Goal: Transaction & Acquisition: Purchase product/service

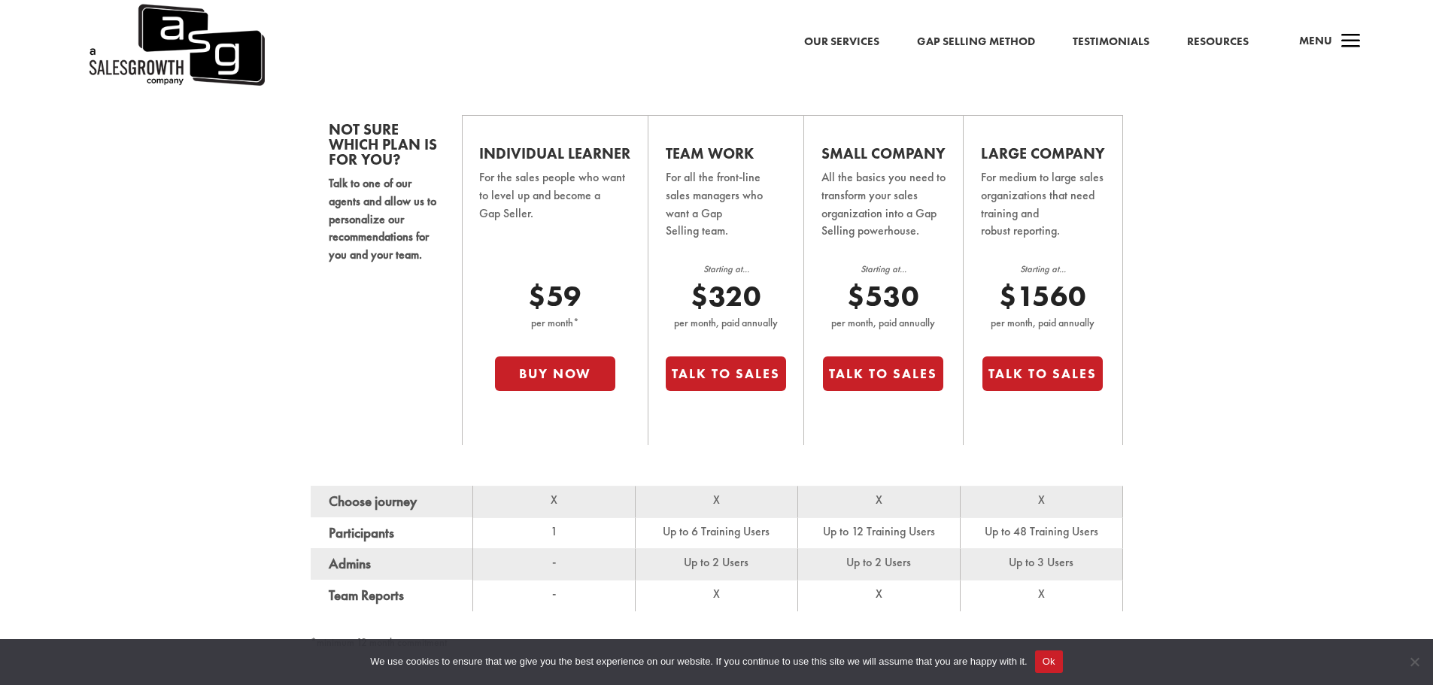
scroll to position [985, 0]
click at [152, 337] on div "Not sure which plan is for you? Talk to one of our agents and allow us to perso…" at bounding box center [716, 364] width 1433 height 695
click at [161, 279] on div "Not sure which plan is for you? Talk to one of our agents and allow us to perso…" at bounding box center [716, 364] width 1433 height 695
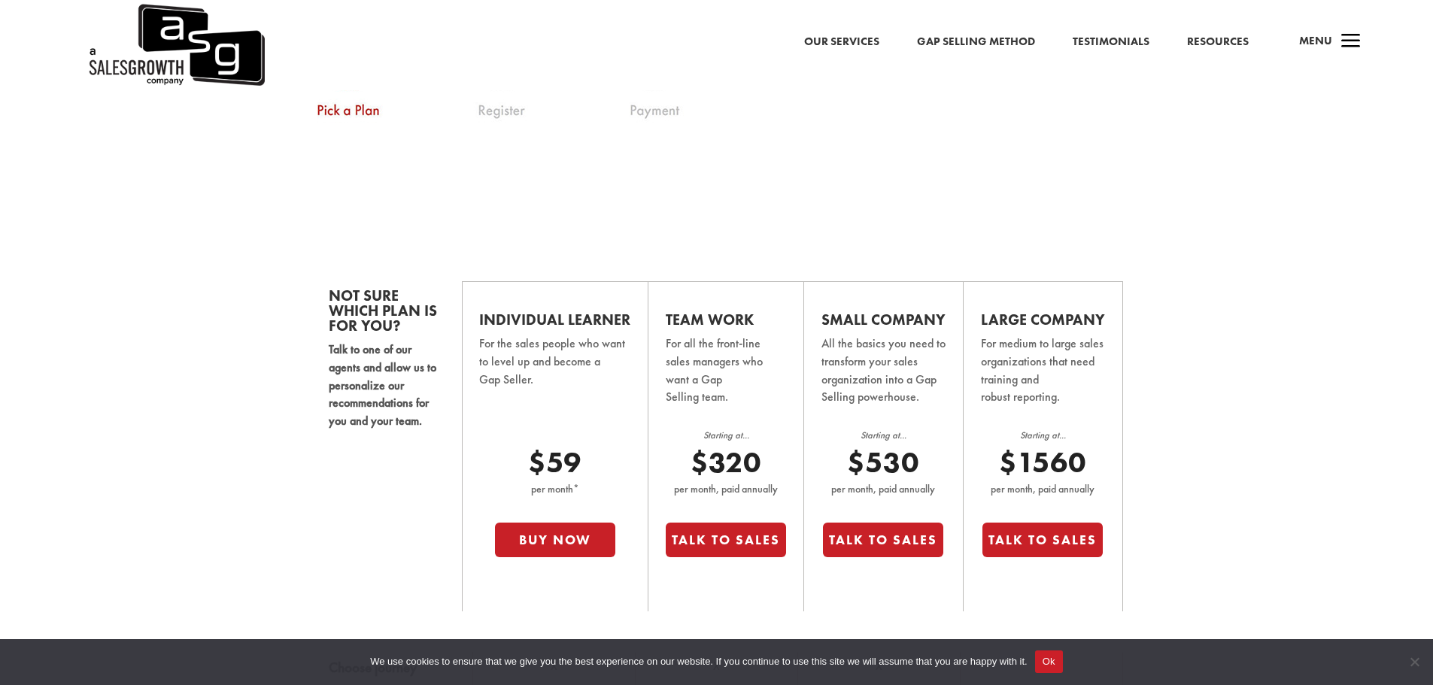
scroll to position [835, 0]
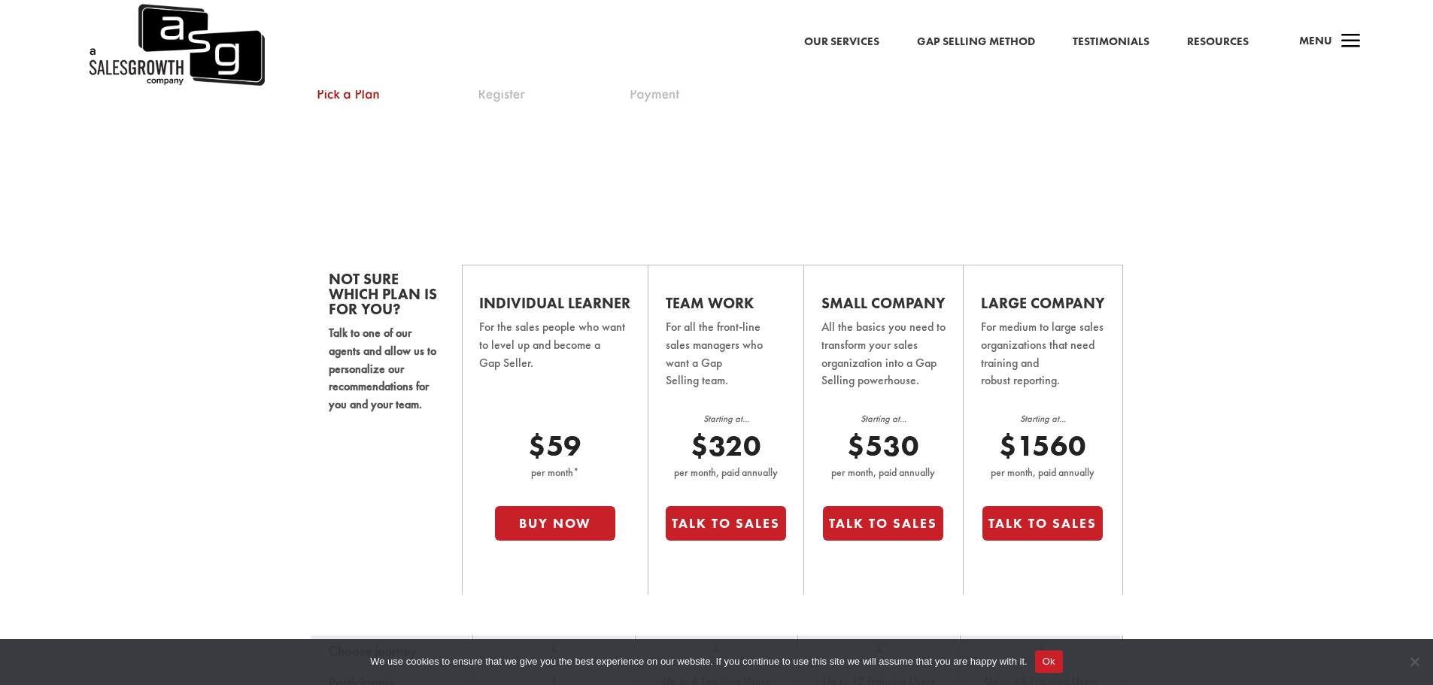
click at [569, 523] on button "Buy Now" at bounding box center [555, 523] width 120 height 35
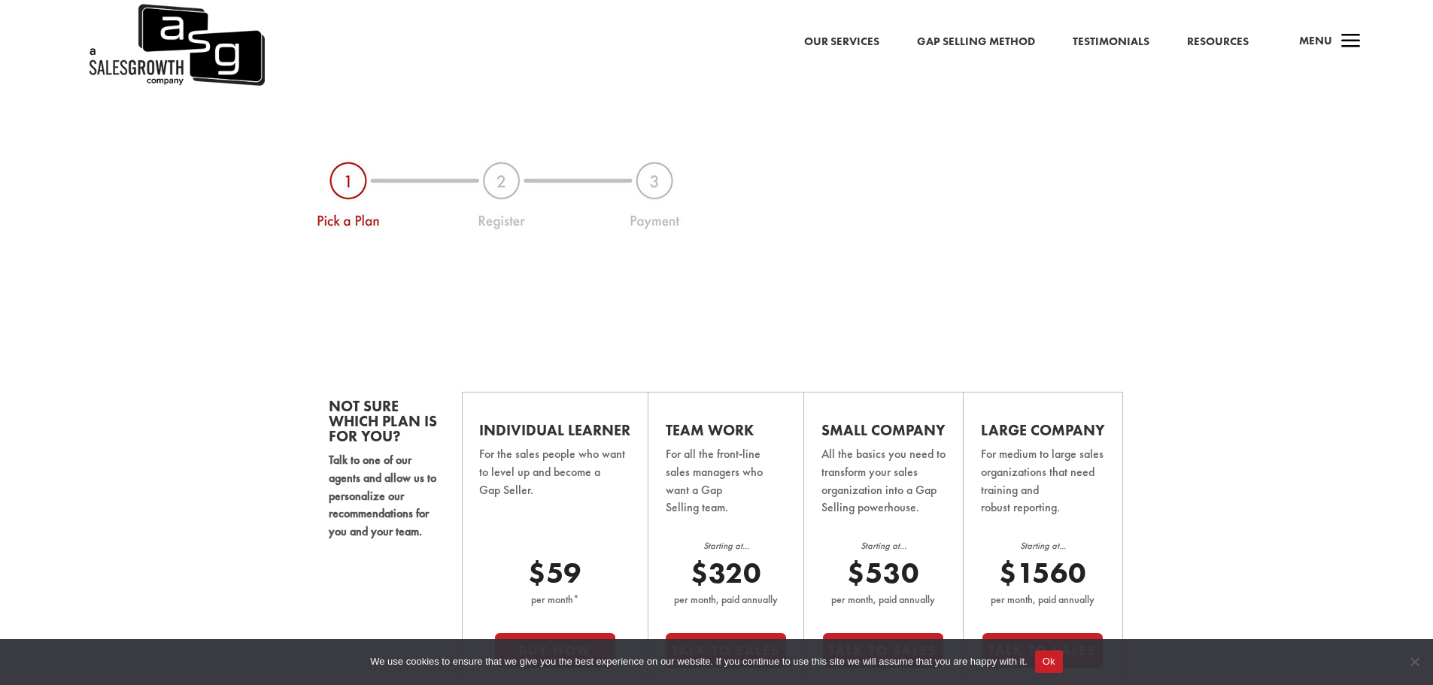
scroll to position [534, 0]
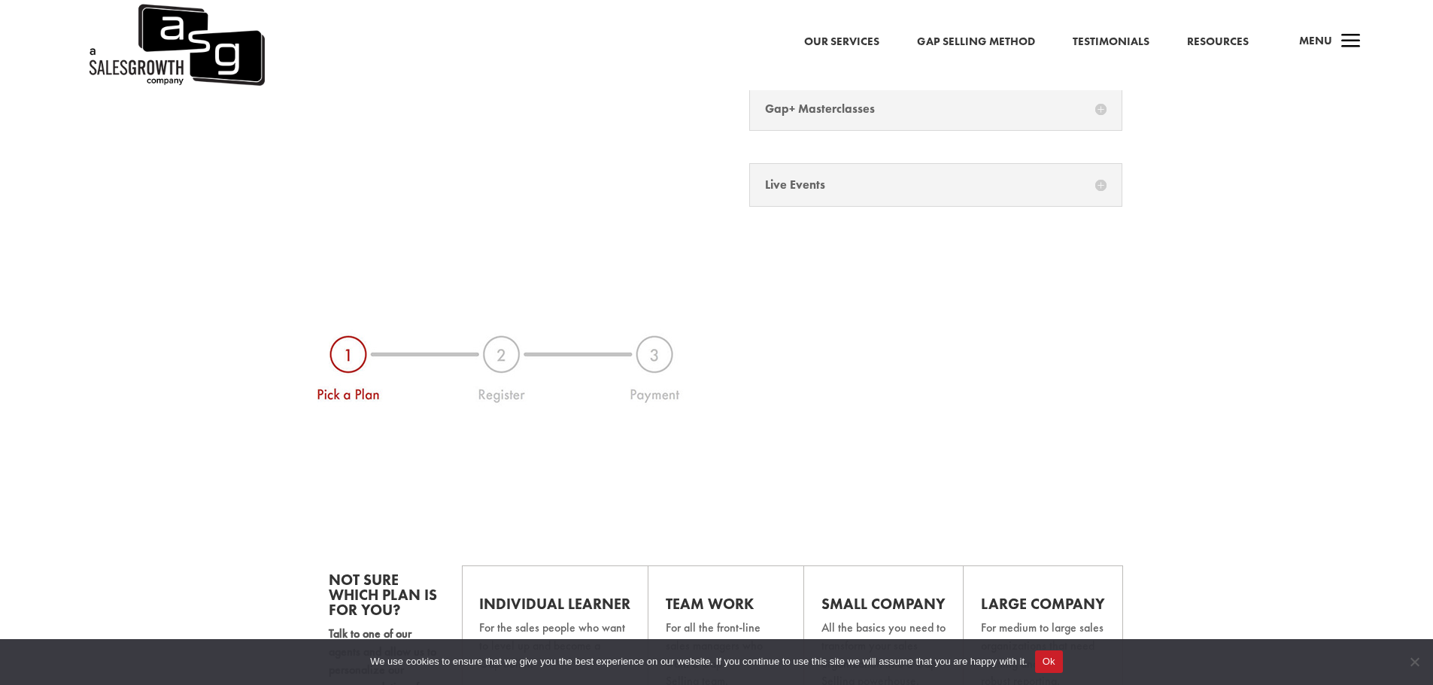
click at [1342, 37] on span "a" at bounding box center [1351, 42] width 30 height 30
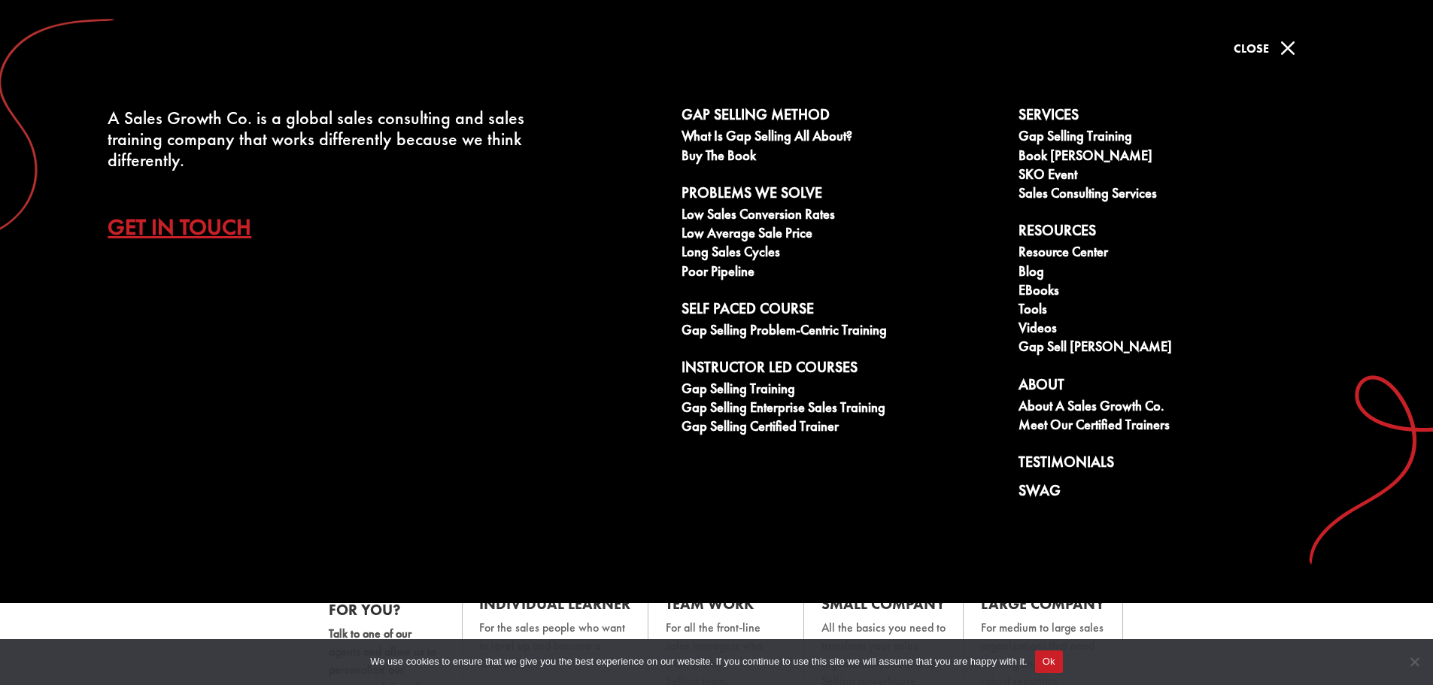
click at [190, 639] on div "We use cookies to ensure that we give you the best experience on our website. I…" at bounding box center [716, 662] width 1433 height 47
click at [754, 330] on link "Gap Selling Problem-Centric Training" at bounding box center [841, 332] width 320 height 19
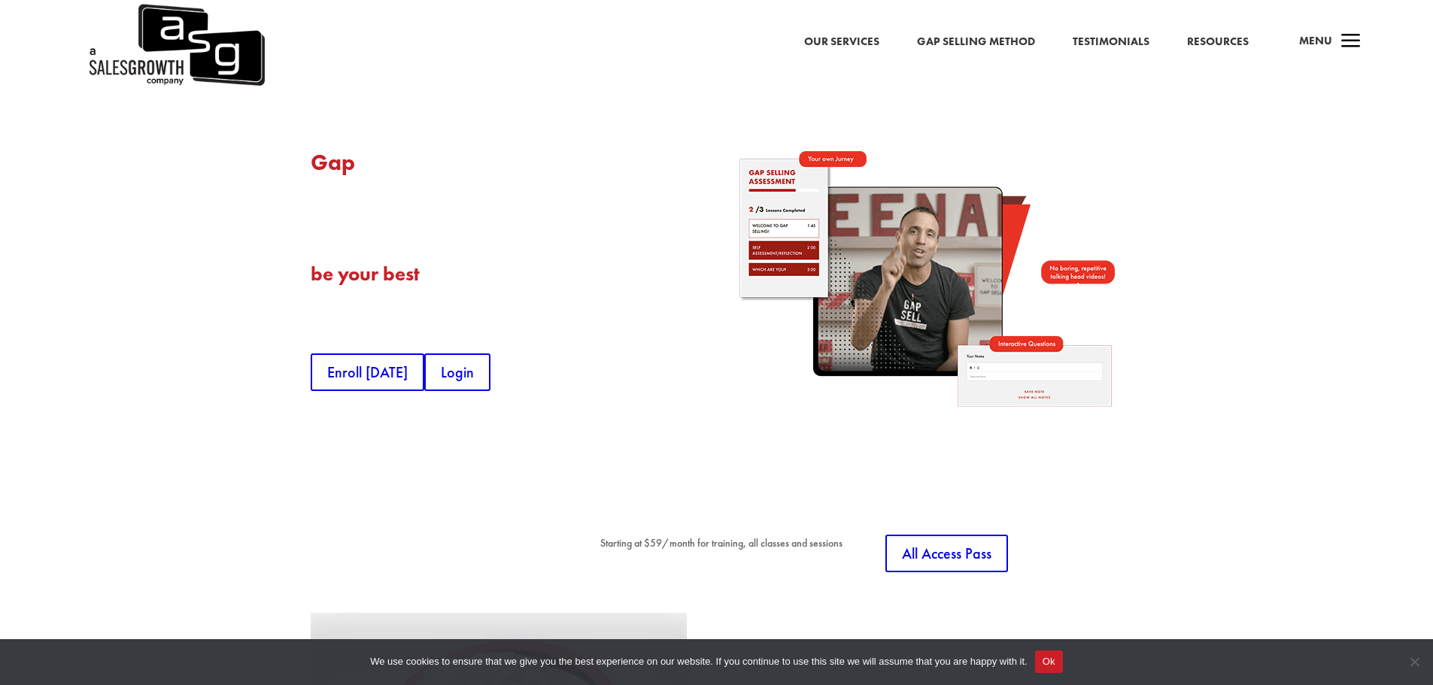
click at [372, 366] on link "Enroll Today" at bounding box center [368, 373] width 114 height 38
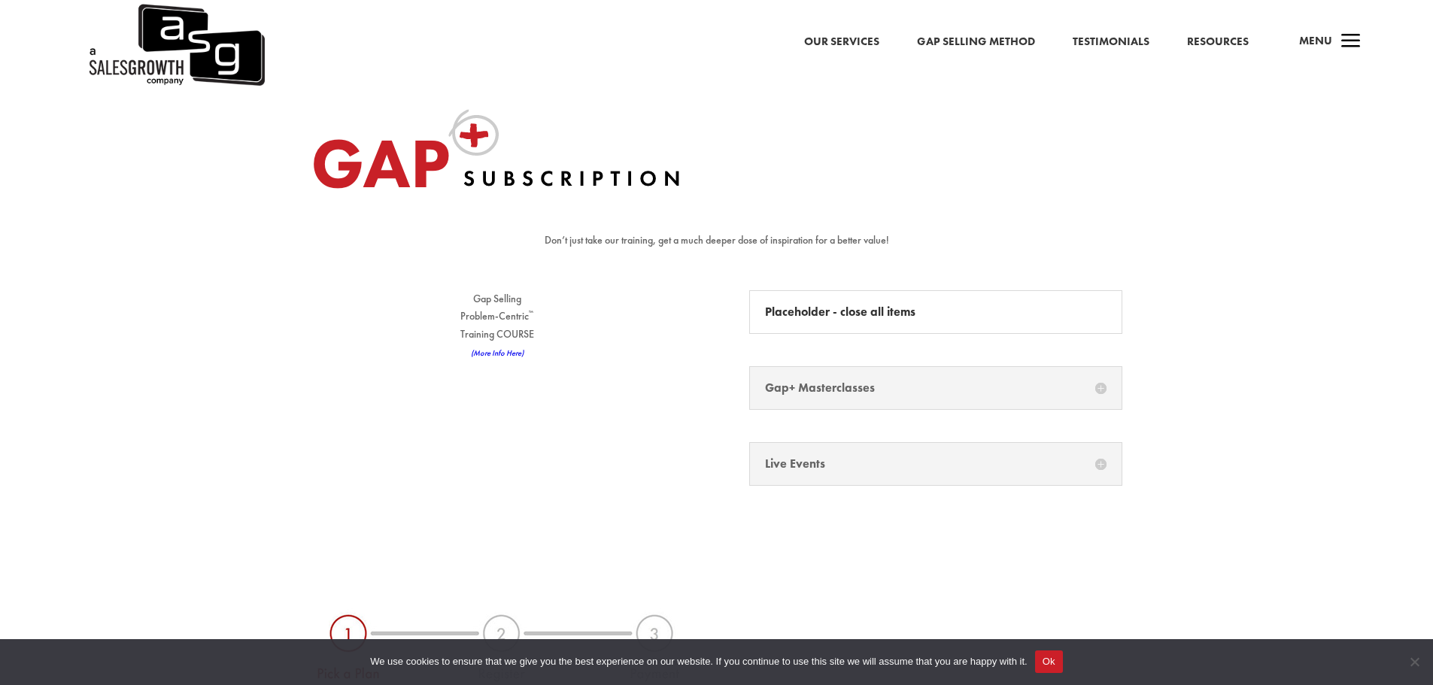
scroll to position [301, 0]
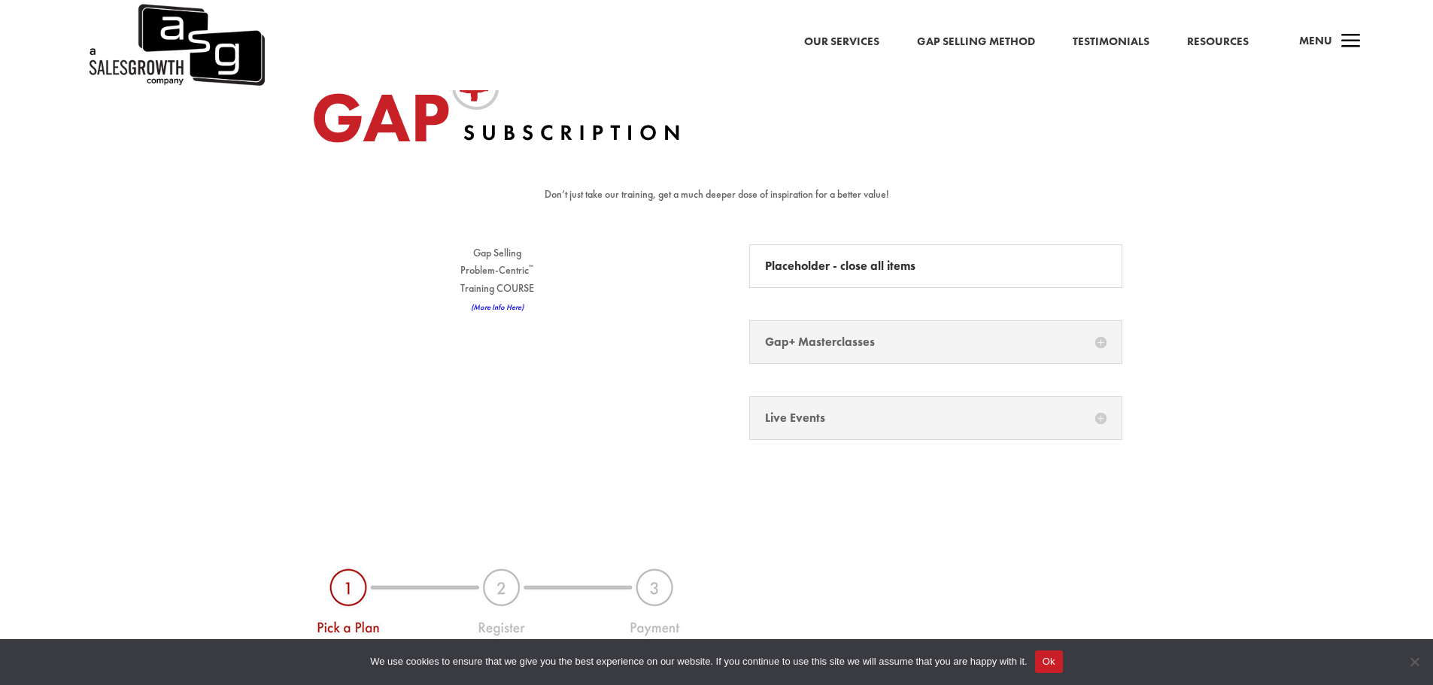
click at [816, 350] on div "Gap+ Masterclasses Masterclasses expertly crafted and delivered by our Certifie…" at bounding box center [936, 342] width 374 height 44
click at [816, 338] on h5 "Gap+ Masterclasses" at bounding box center [936, 342] width 342 height 12
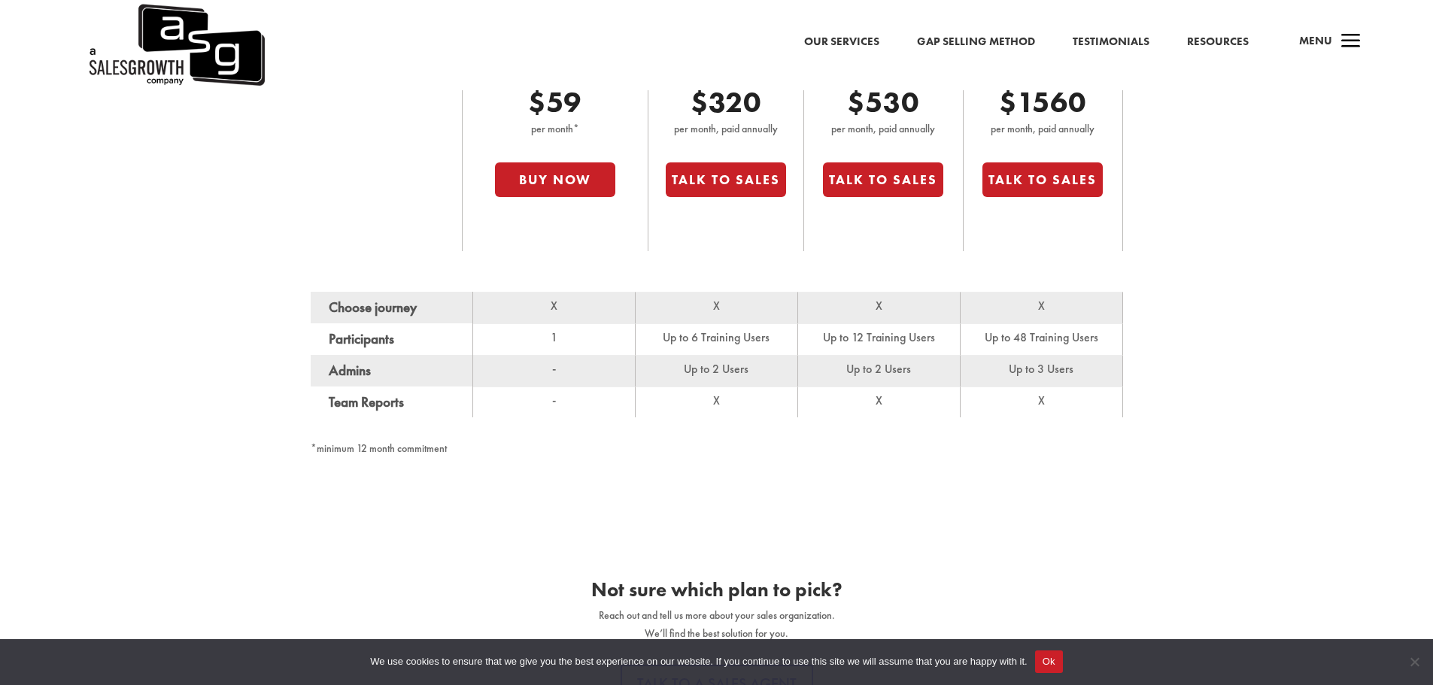
scroll to position [1429, 0]
